Goal: Task Accomplishment & Management: Use online tool/utility

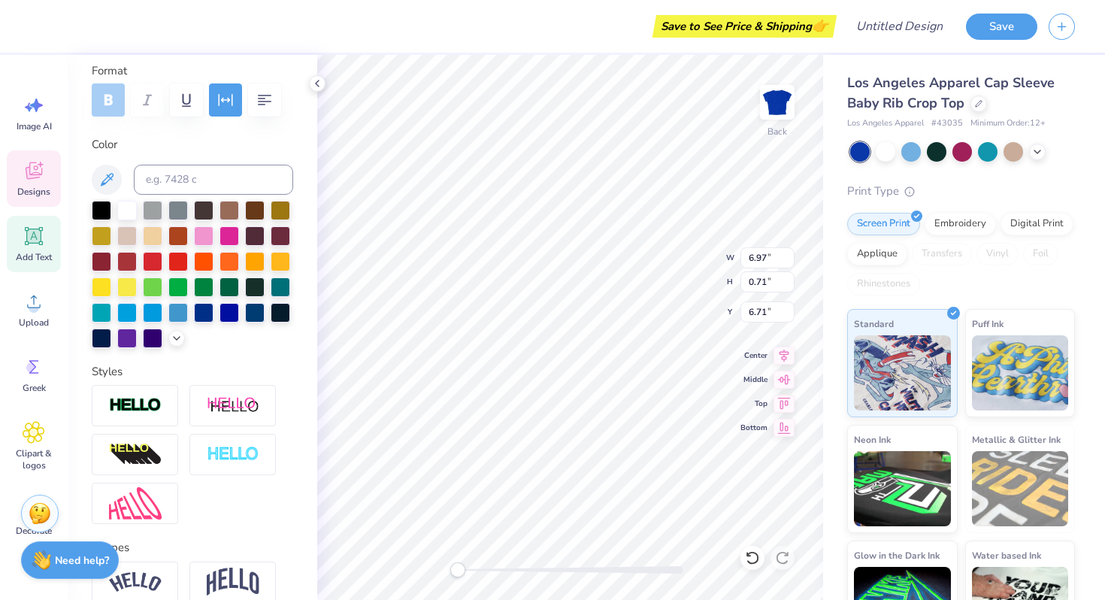
scroll to position [333, 0]
